Goal: Transaction & Acquisition: Download file/media

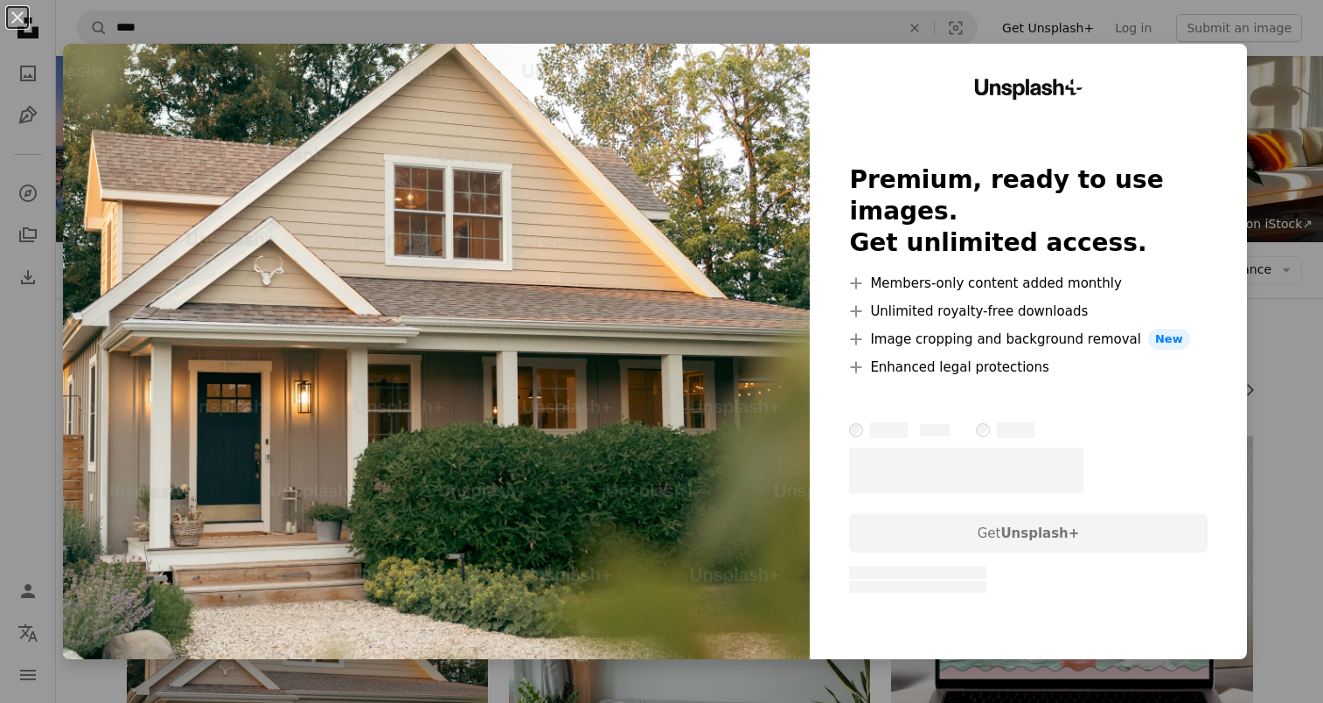
scroll to position [381, 0]
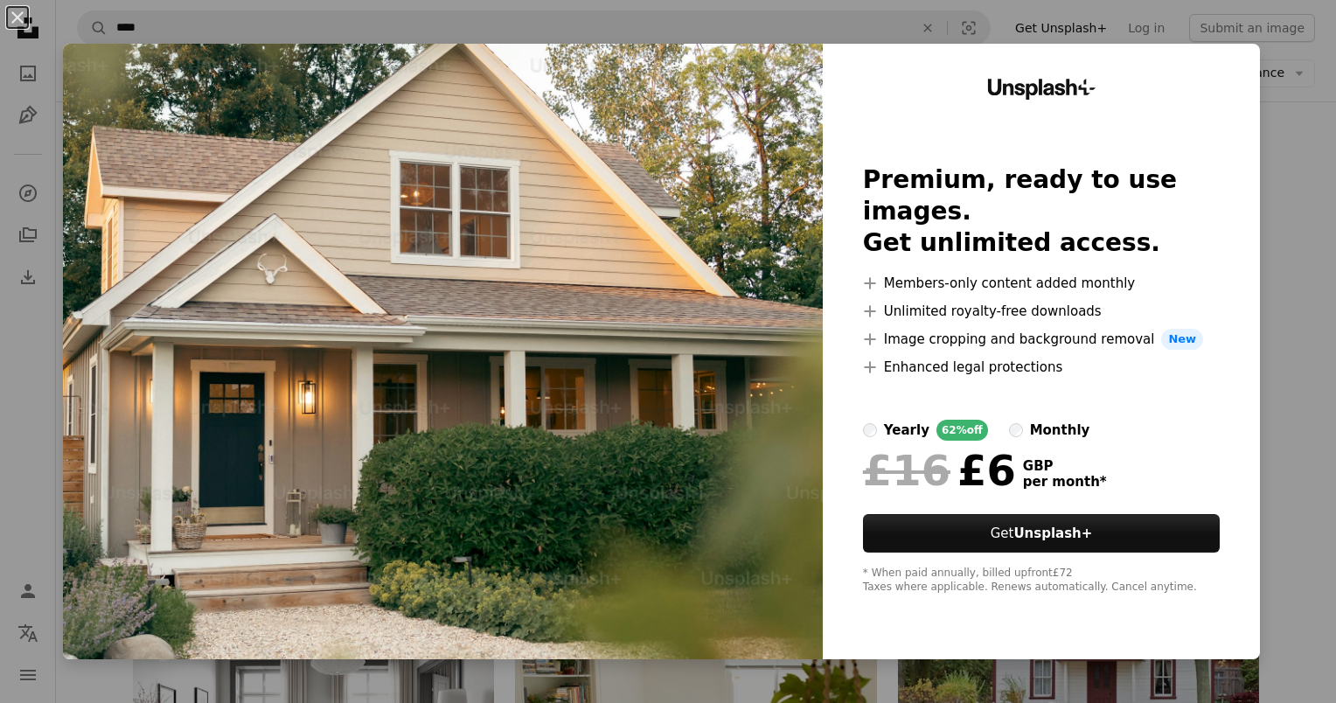
click at [1300, 326] on div "An X shape Unsplash+ Premium, ready to use images. Get unlimited access. A plus…" at bounding box center [668, 351] width 1336 height 703
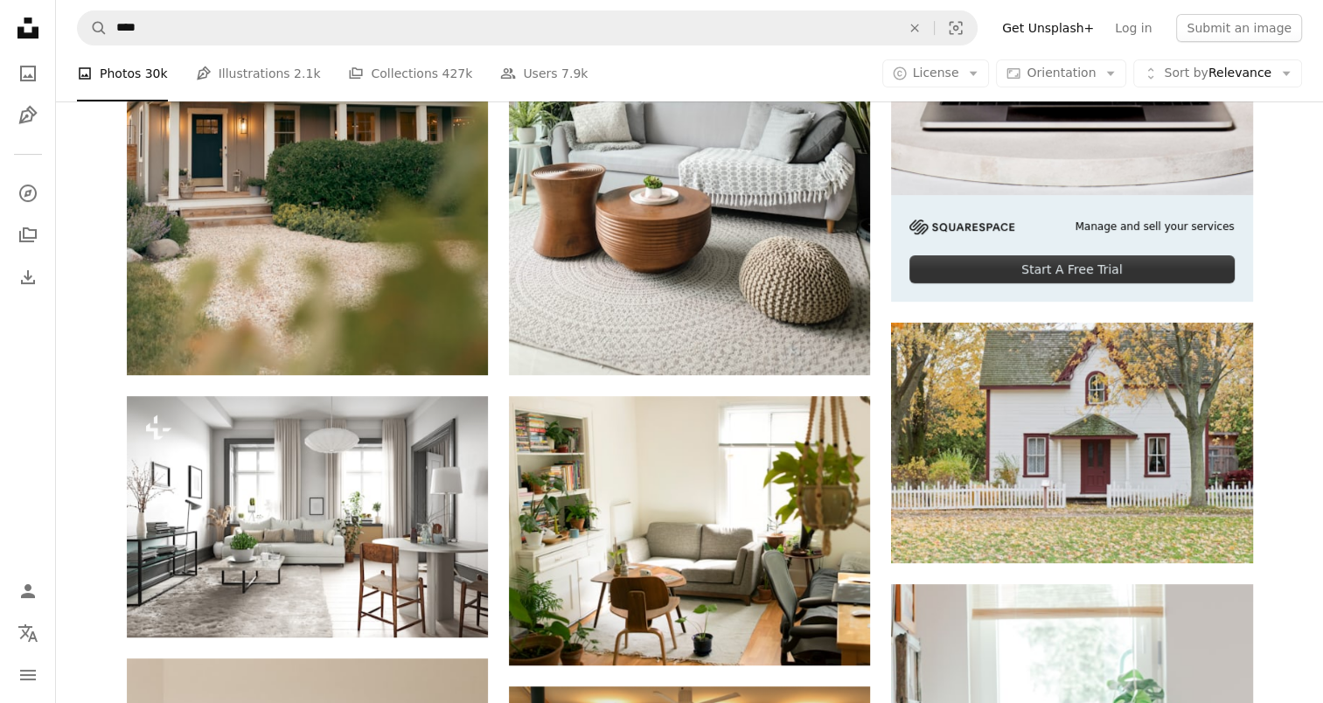
scroll to position [419, 0]
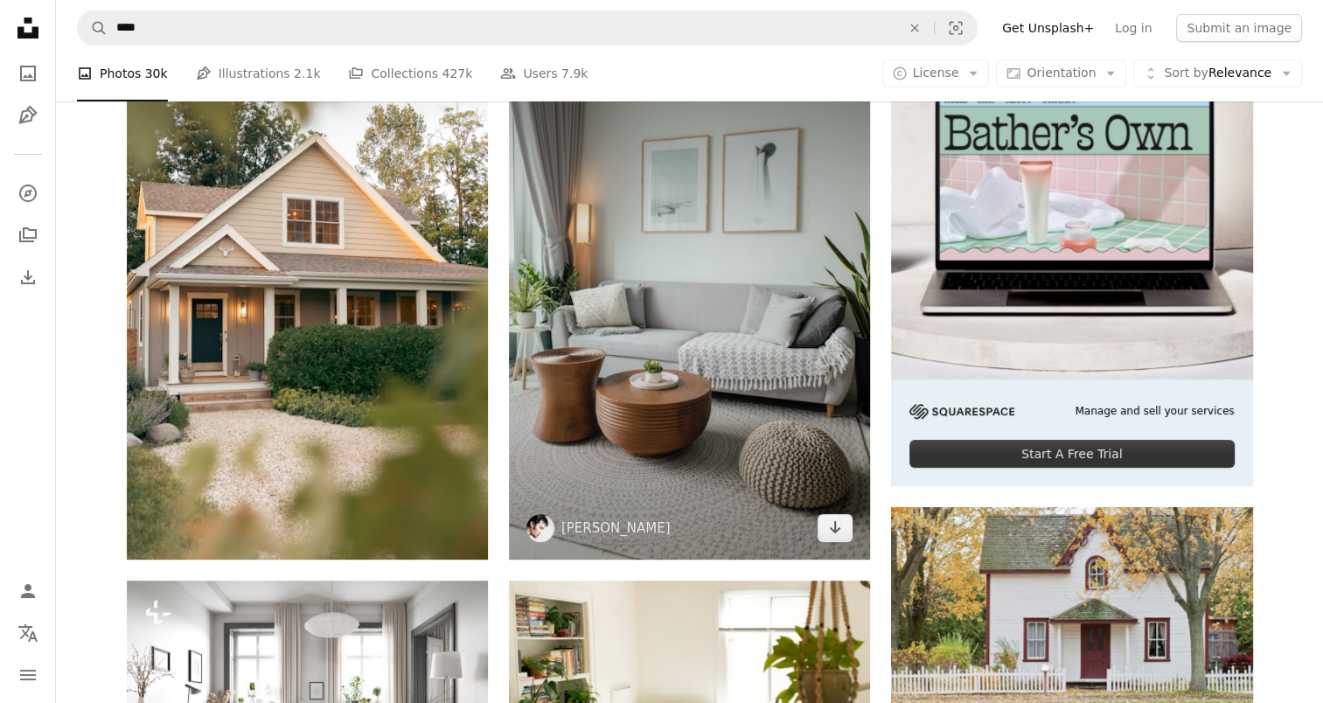
click at [853, 387] on img at bounding box center [689, 288] width 361 height 542
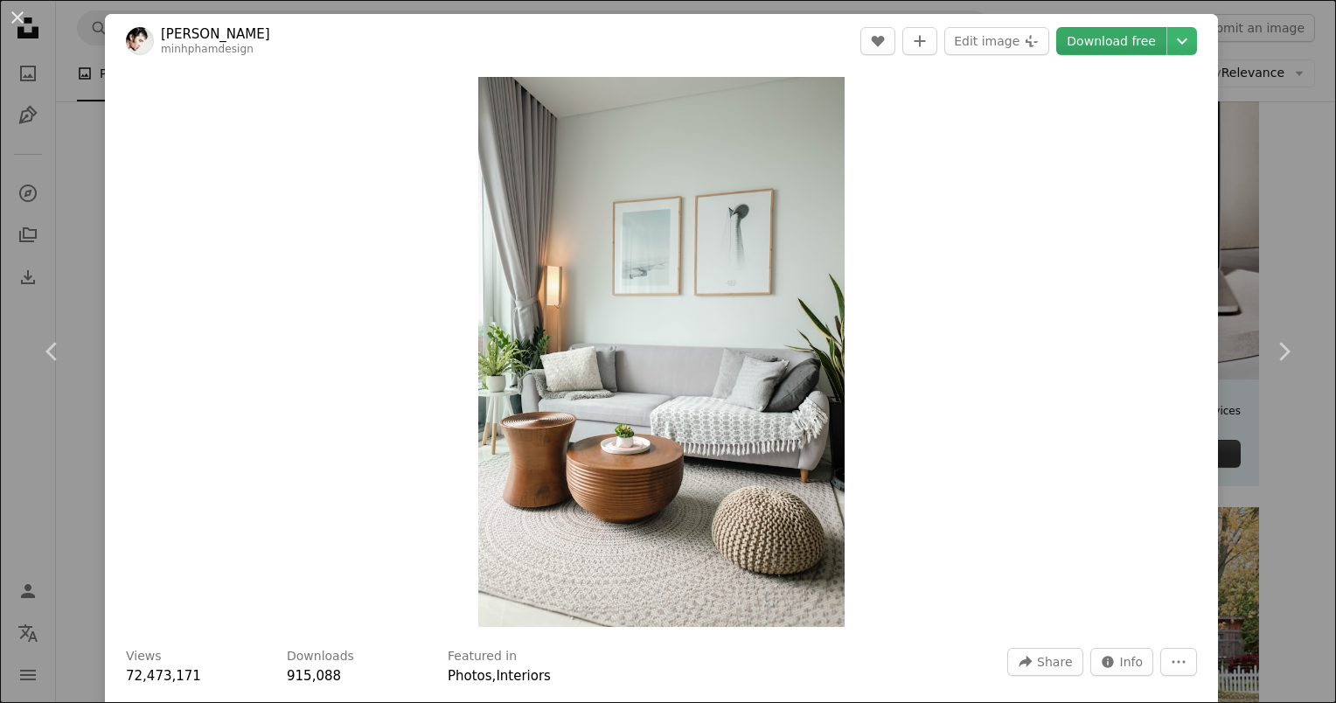
click at [1093, 44] on link "Download free" at bounding box center [1111, 41] width 110 height 28
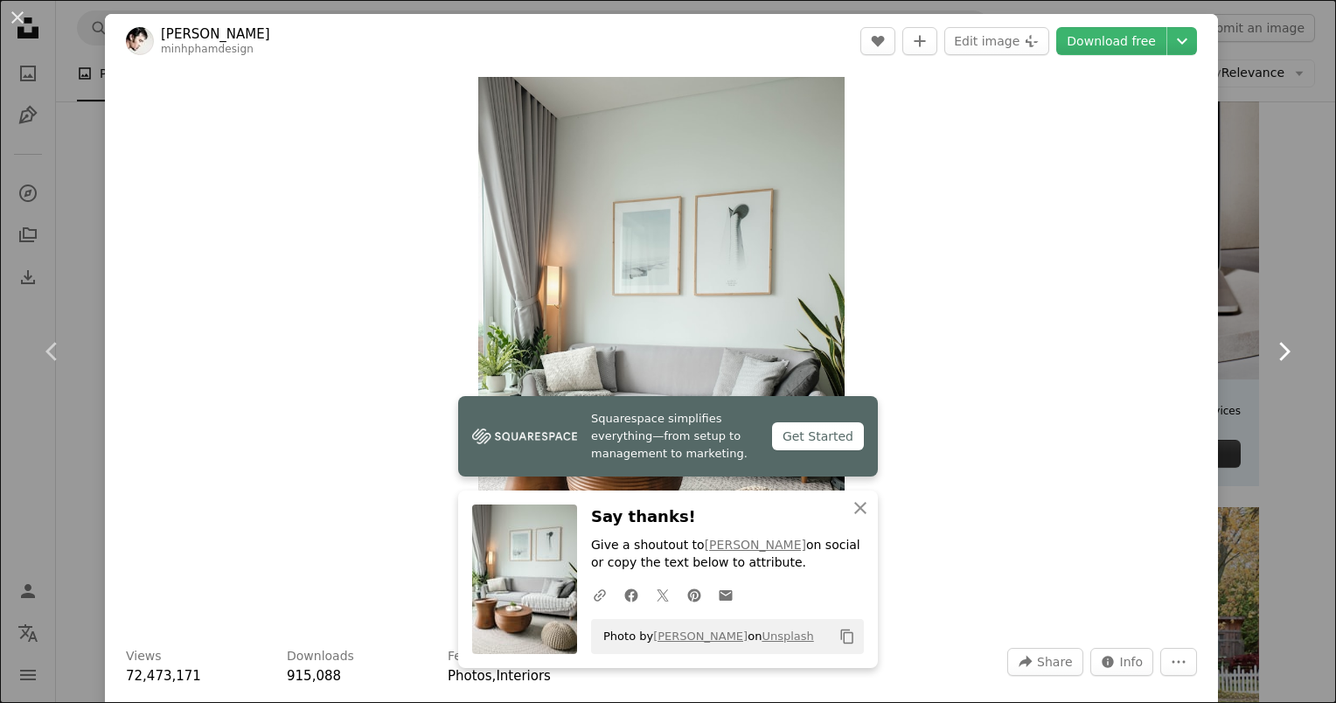
click at [1289, 280] on link "Chevron right" at bounding box center [1283, 352] width 105 height 168
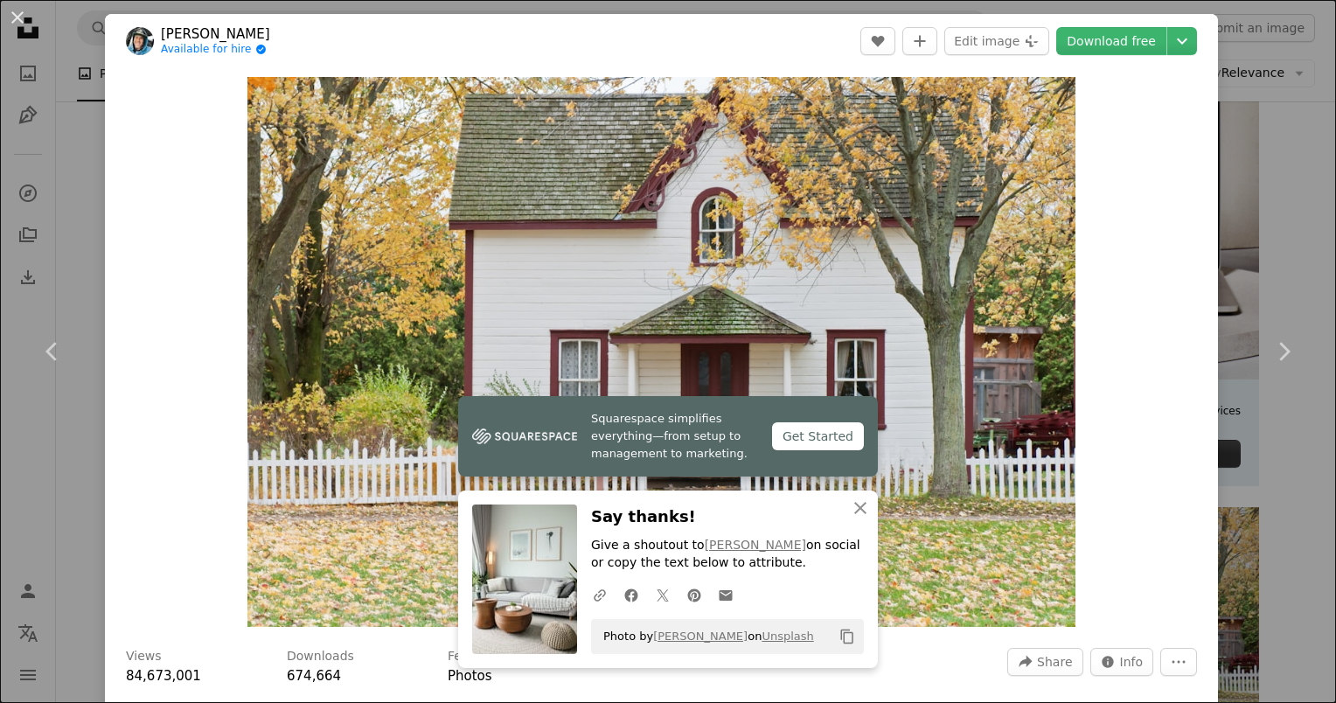
click at [1288, 185] on div "An X shape Chevron left Chevron right Squarespace simplifies everything—from se…" at bounding box center [668, 351] width 1336 height 703
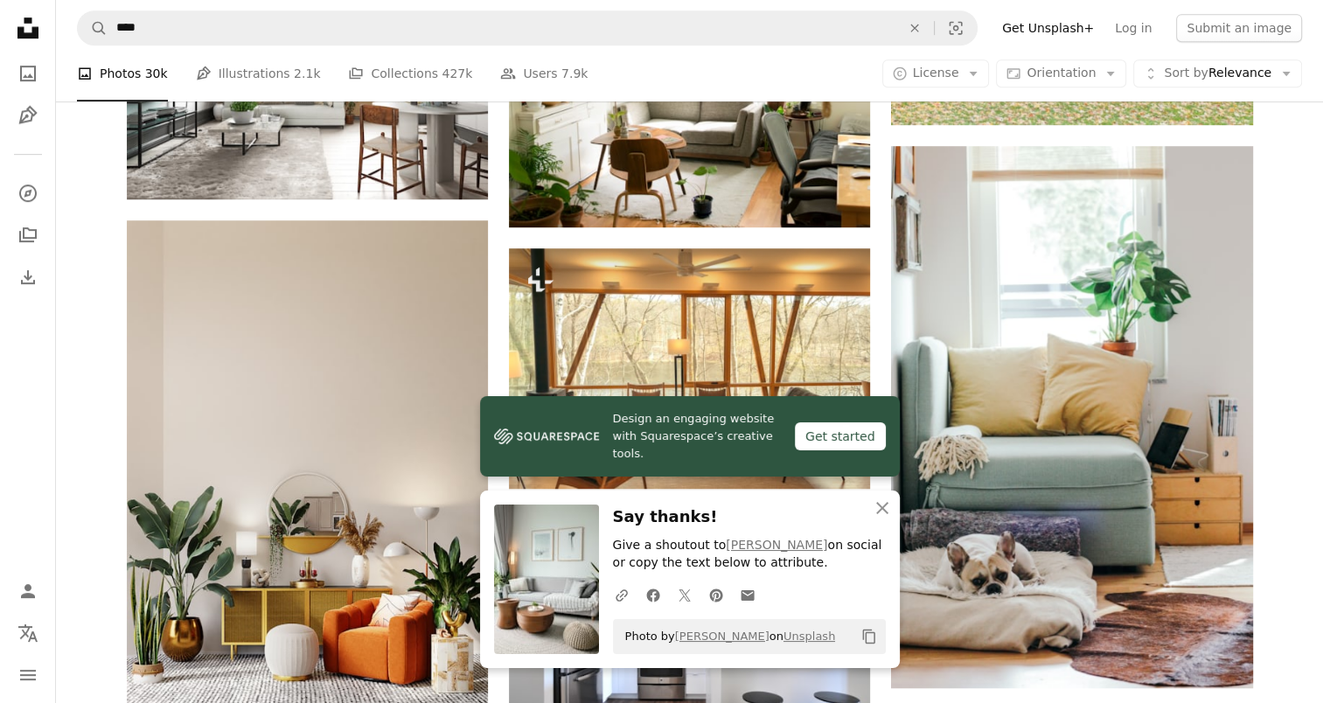
scroll to position [1042, 0]
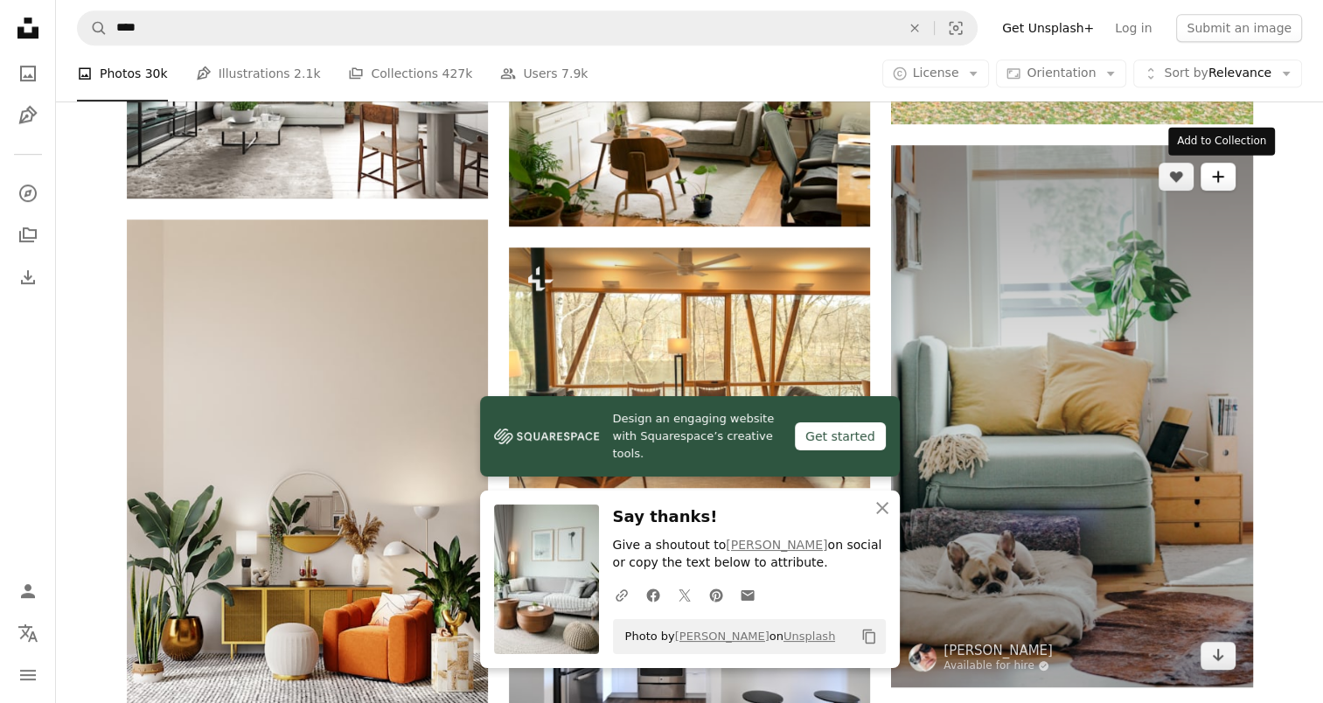
click at [1218, 179] on icon "A plus sign" at bounding box center [1218, 177] width 14 height 14
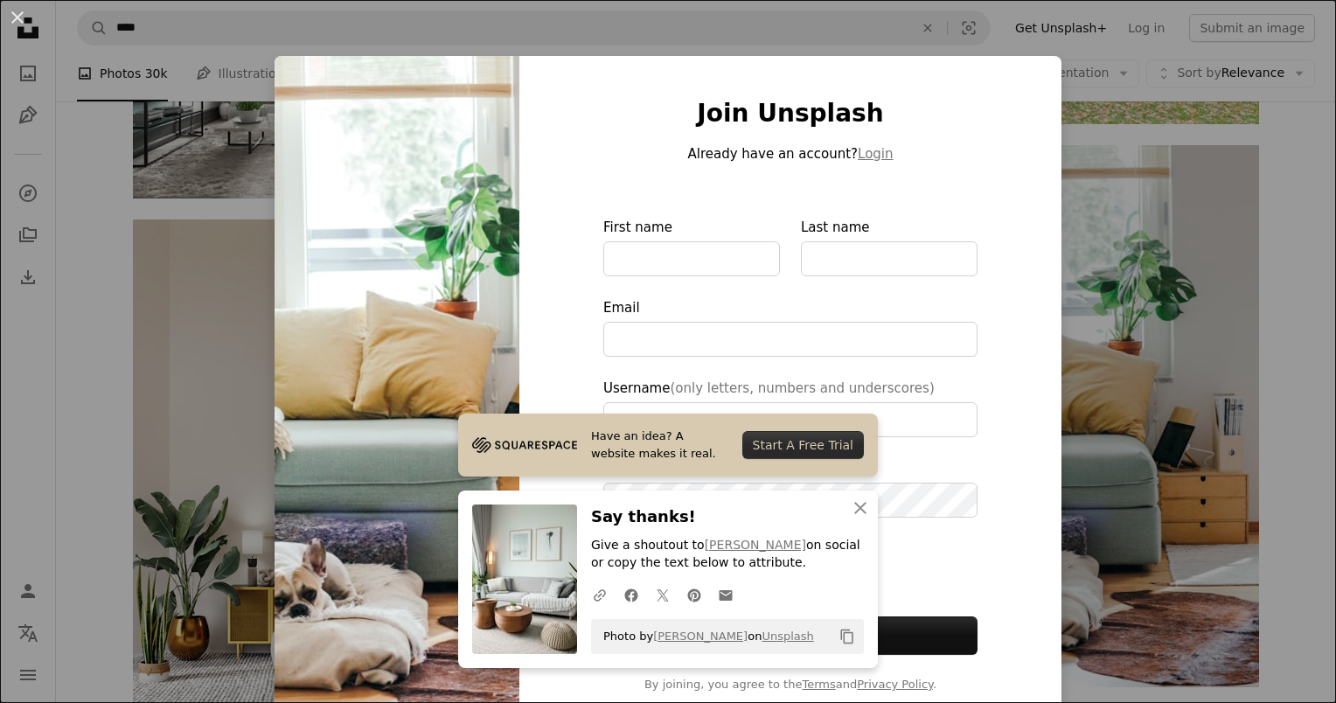
click at [1077, 430] on div "An X shape Have an idea? A website makes it real. Start A Free Trial An X shape…" at bounding box center [668, 351] width 1336 height 703
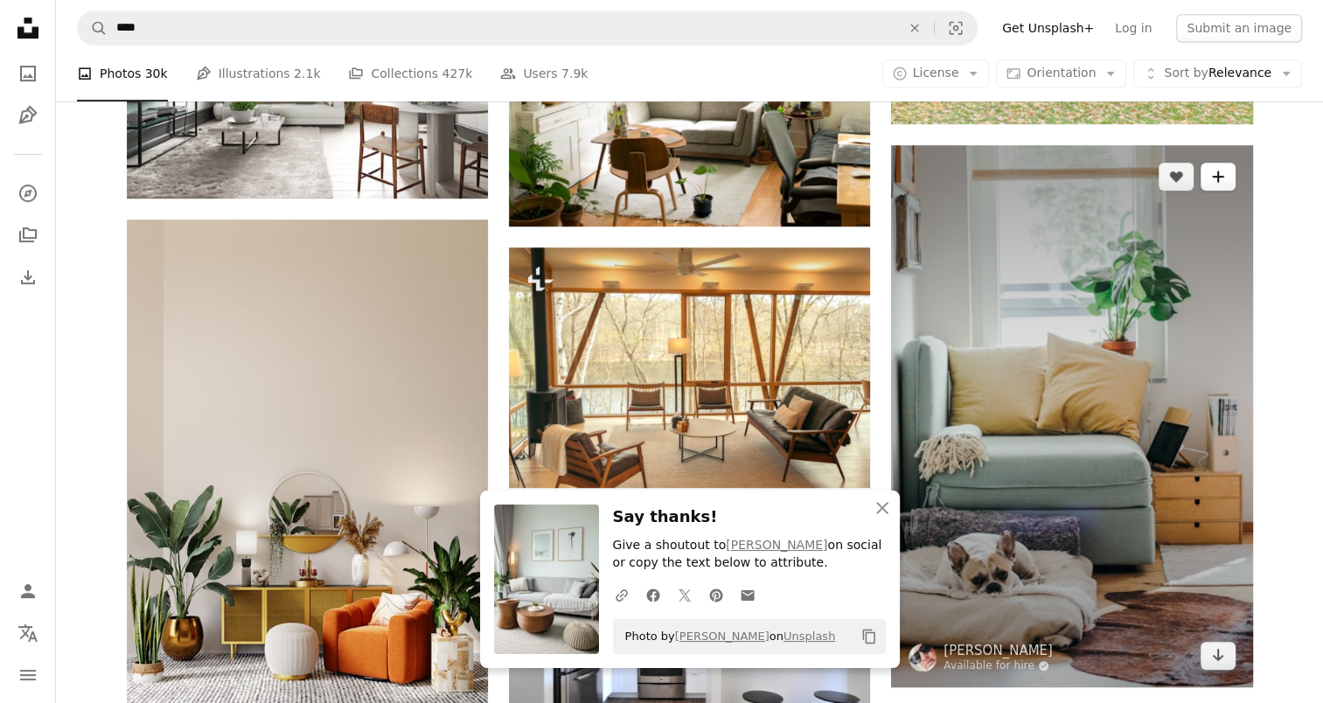
click at [1216, 181] on icon "A plus sign" at bounding box center [1218, 177] width 14 height 14
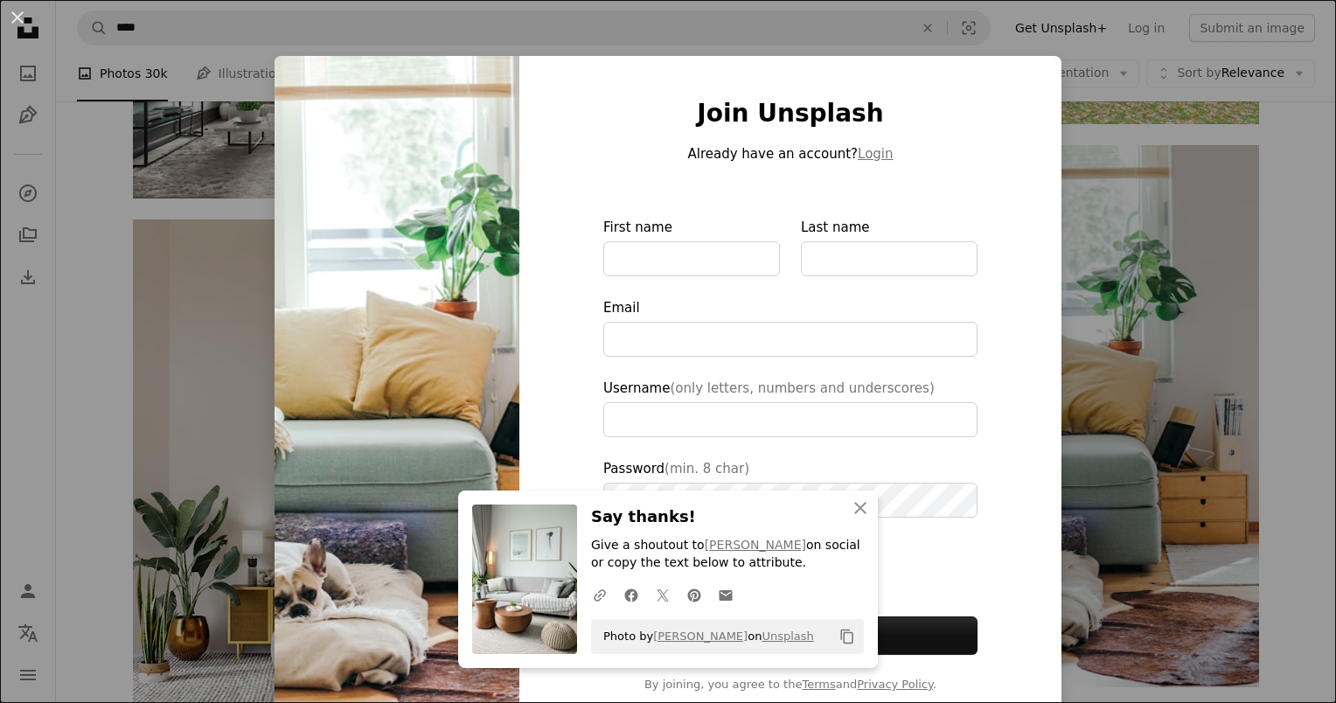
click at [1123, 362] on div "An X shape An X shape Close Say thanks! Give a shoutout to [PERSON_NAME] on soc…" at bounding box center [668, 351] width 1336 height 703
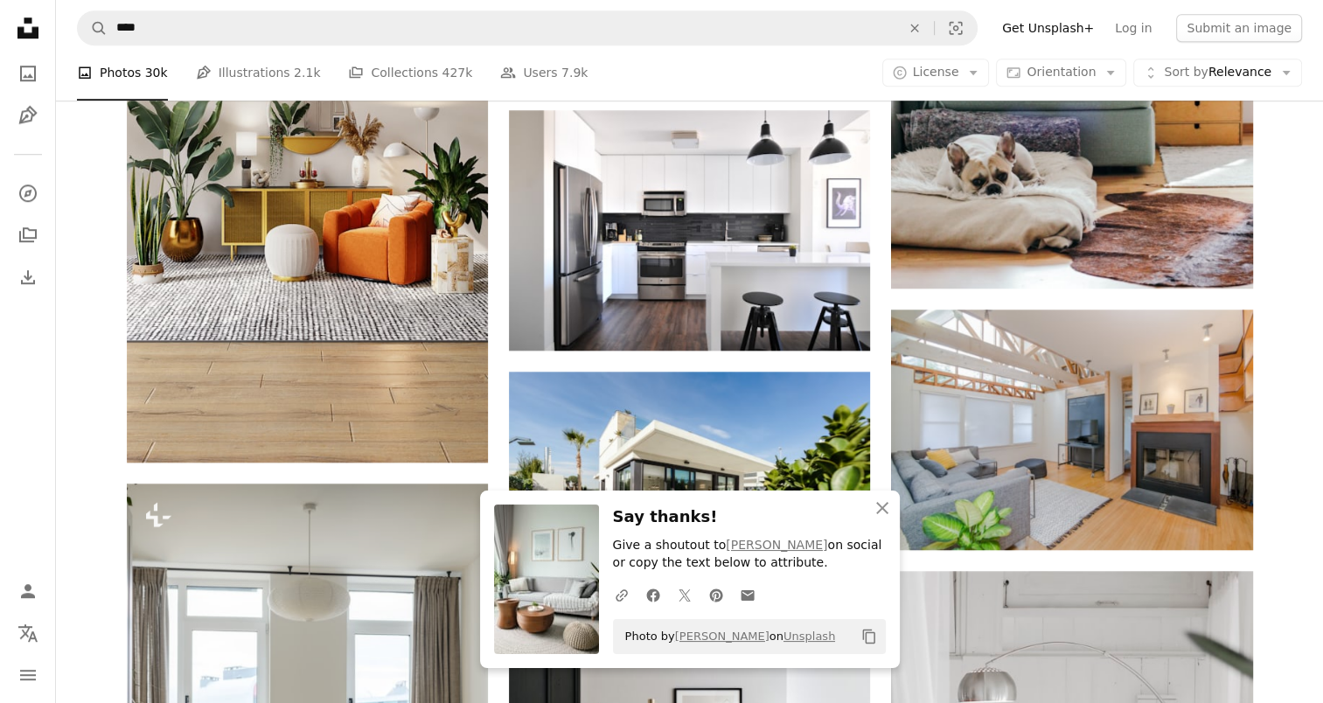
scroll to position [1744, 0]
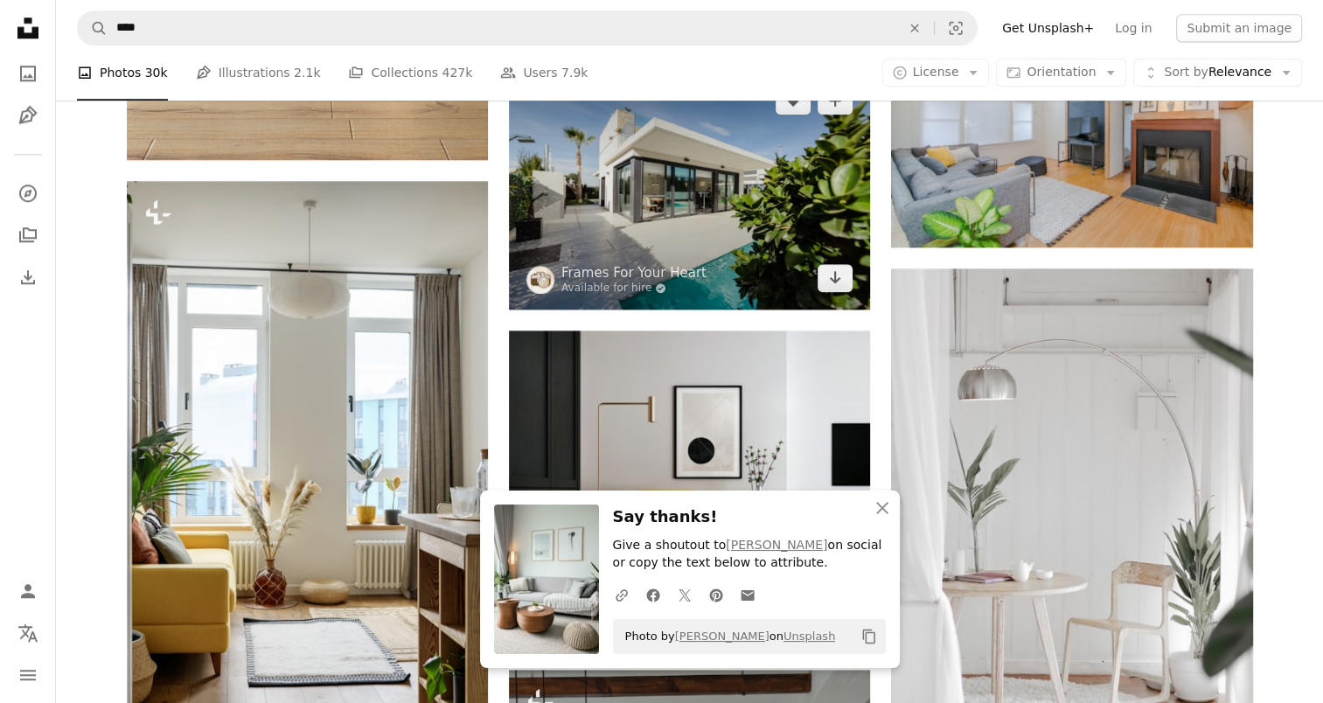
click at [811, 185] on img at bounding box center [689, 189] width 361 height 240
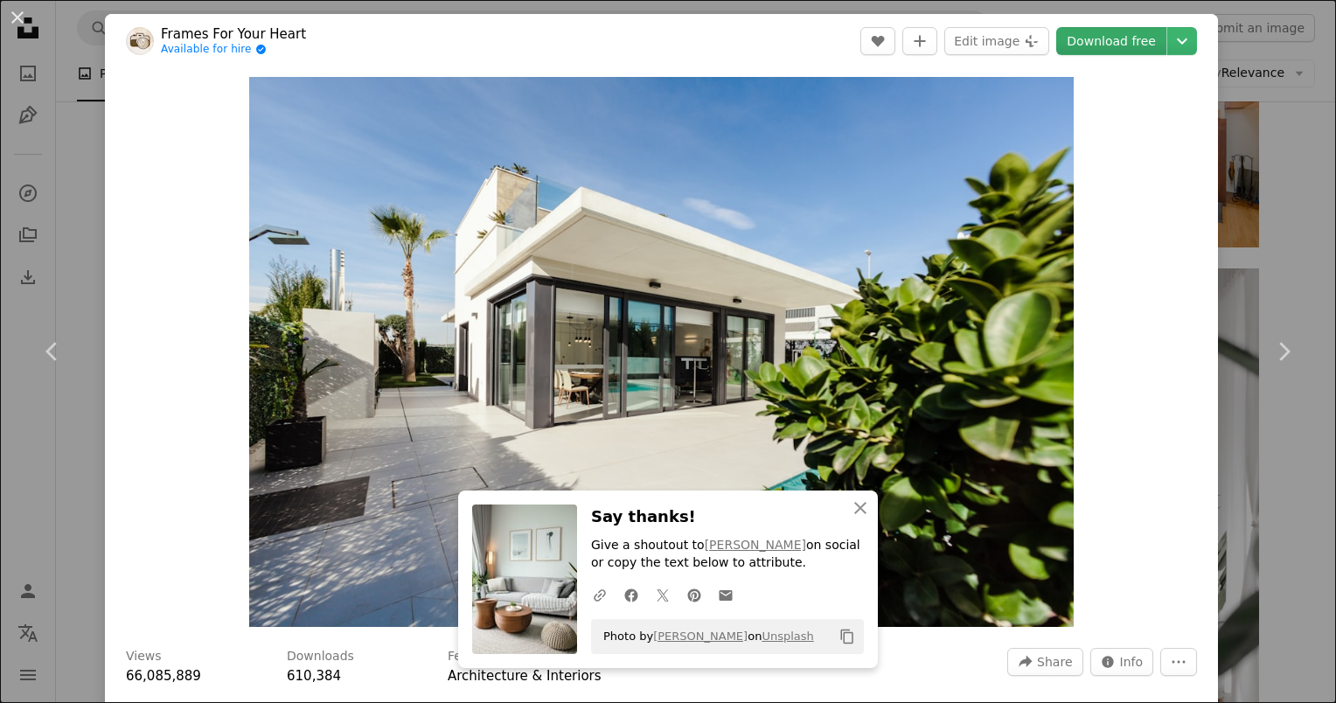
click at [1117, 31] on link "Download free" at bounding box center [1111, 41] width 110 height 28
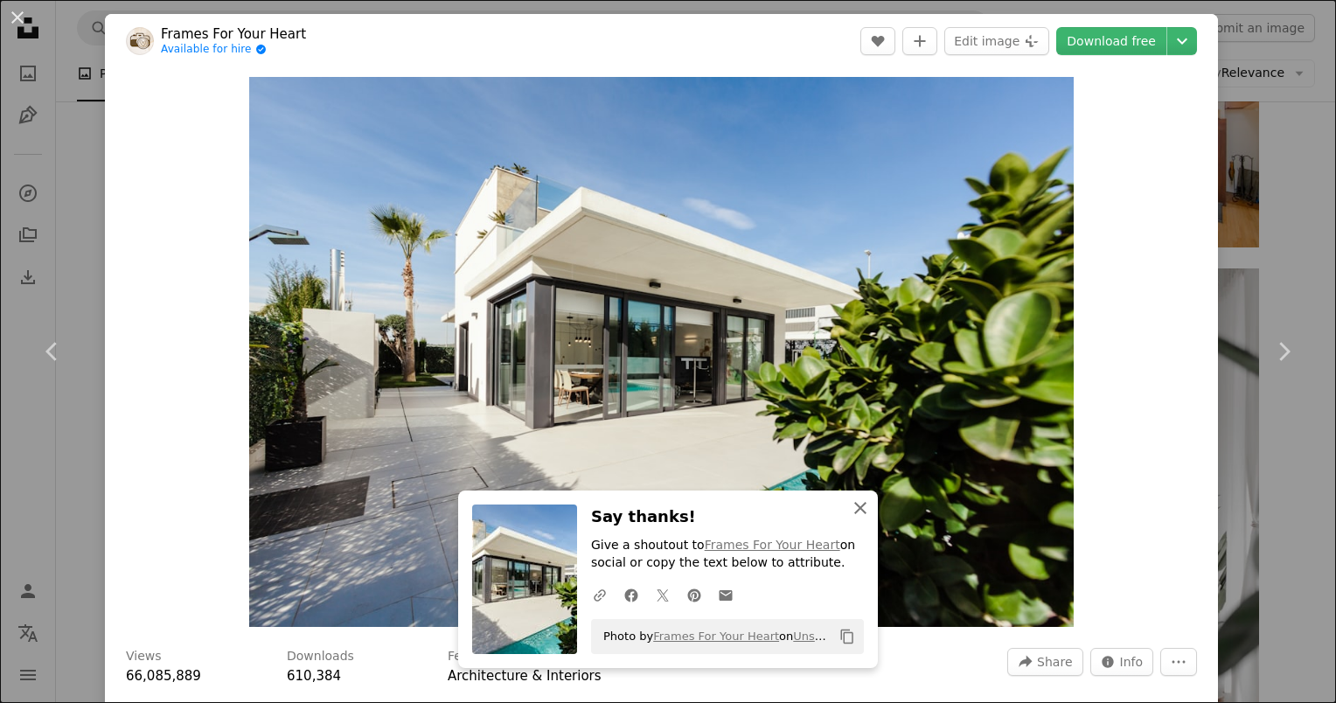
click at [857, 498] on icon "An X shape" at bounding box center [860, 508] width 21 height 21
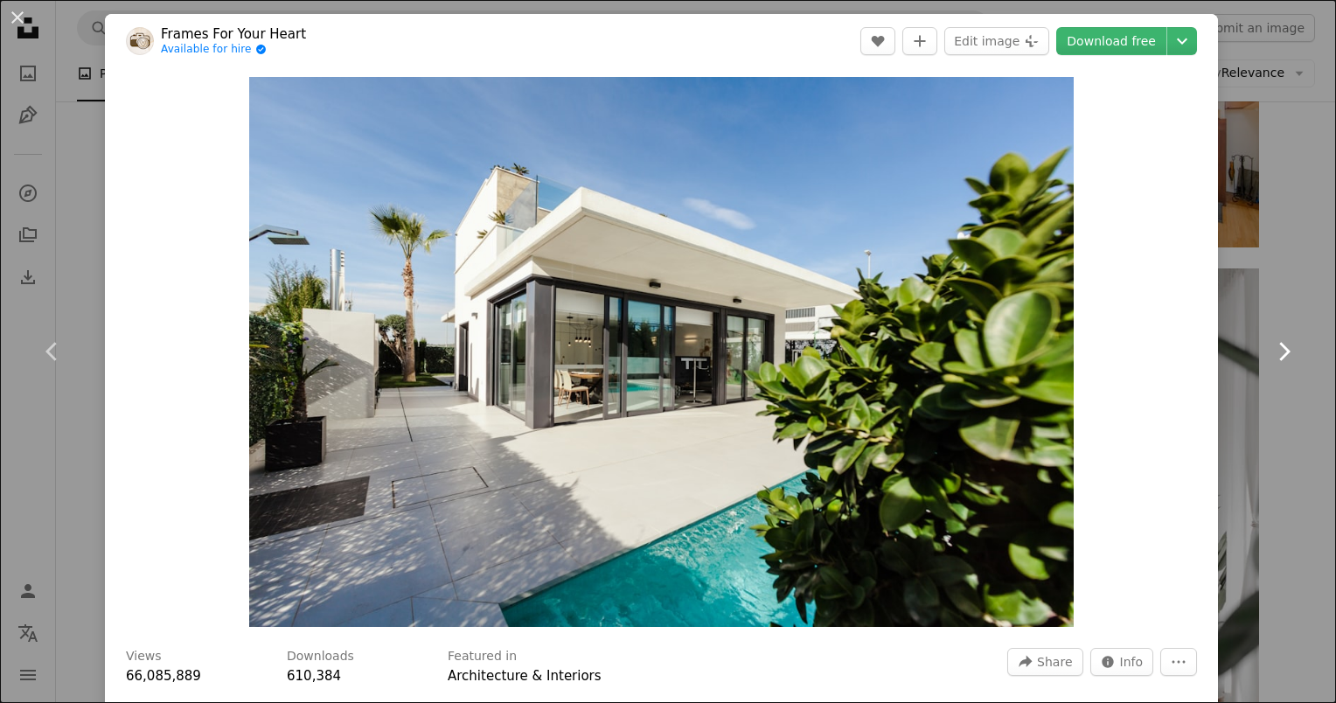
click at [1270, 413] on link "Chevron right" at bounding box center [1283, 352] width 105 height 168
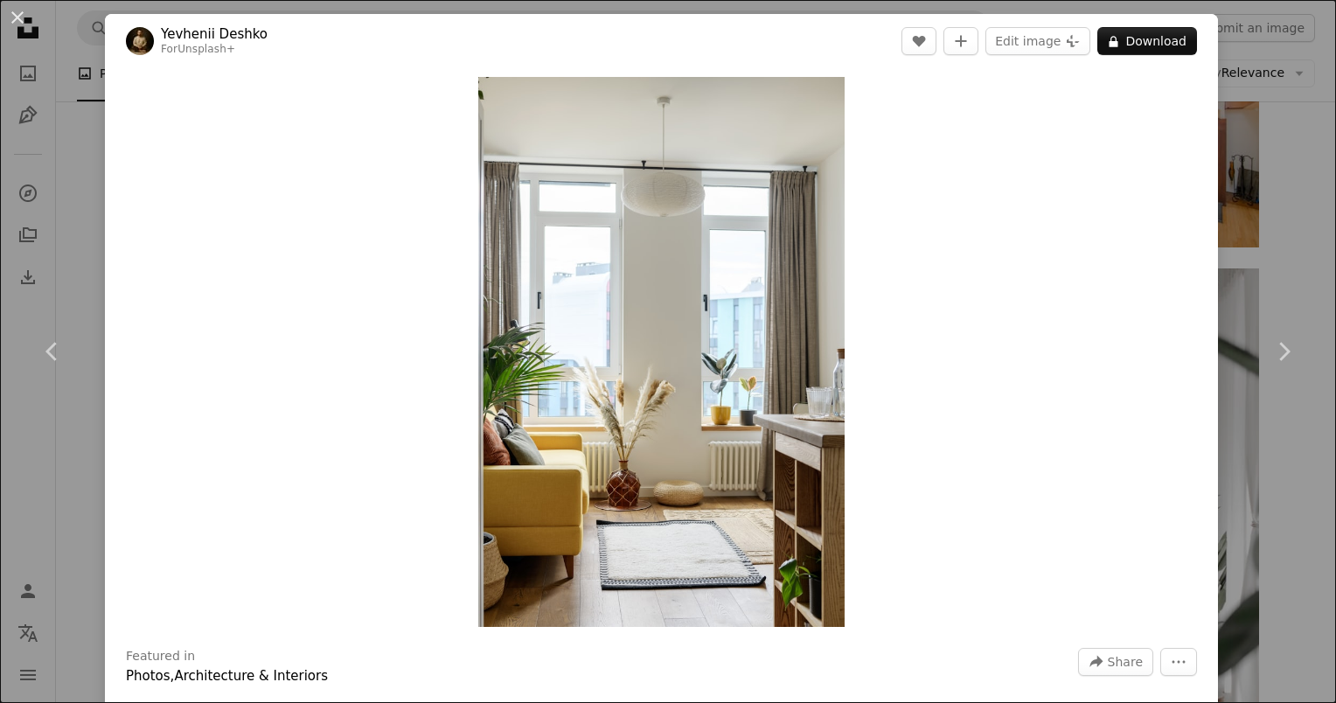
click at [1277, 215] on div "An X shape Chevron left Chevron right Yevhenii Deshko For Unsplash+ A heart A p…" at bounding box center [668, 351] width 1336 height 703
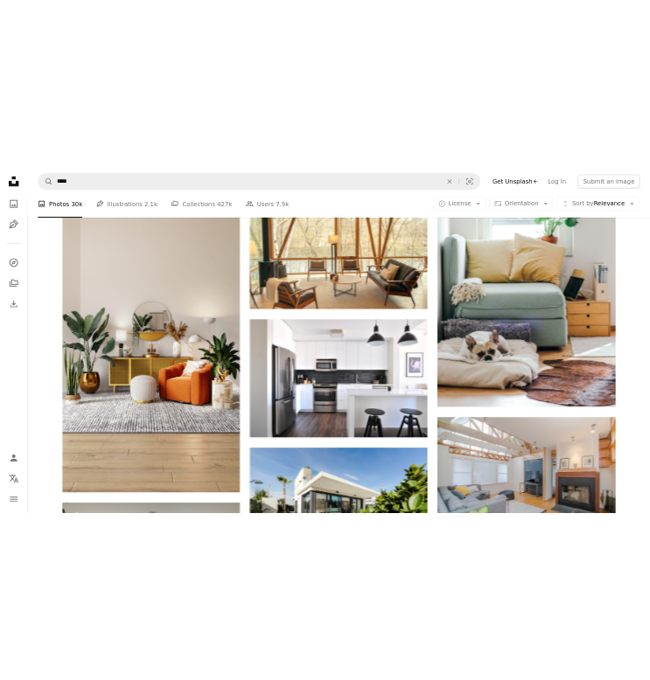
scroll to position [1244, 0]
